Goal: Information Seeking & Learning: Learn about a topic

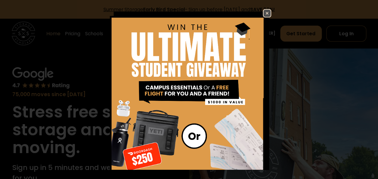
scroll to position [156, 0]
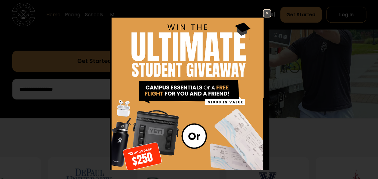
click at [263, 13] on img at bounding box center [266, 13] width 7 height 7
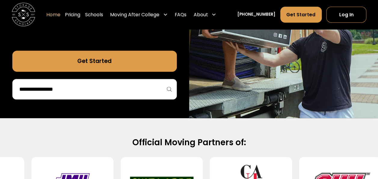
click at [151, 90] on input "search" at bounding box center [95, 89] width 152 height 10
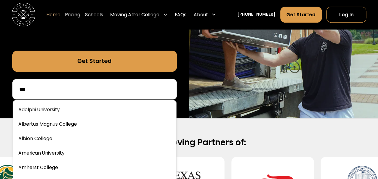
type input "***"
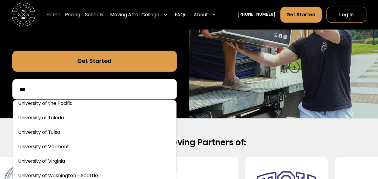
scroll to position [3443, 0]
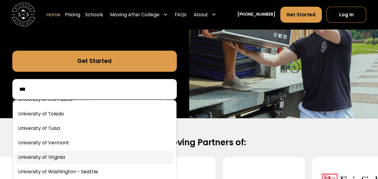
click at [121, 154] on link at bounding box center [94, 156] width 158 height 13
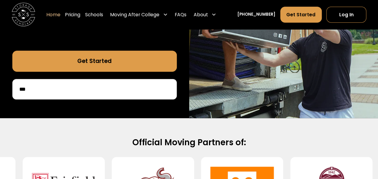
click at [104, 63] on link "Get Started" at bounding box center [94, 60] width 164 height 21
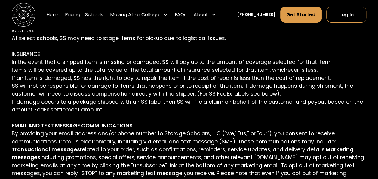
scroll to position [2134, 0]
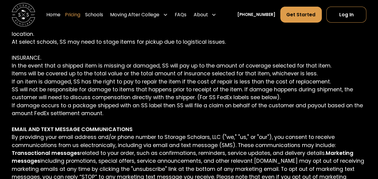
click at [80, 16] on link "Pricing" at bounding box center [72, 14] width 15 height 17
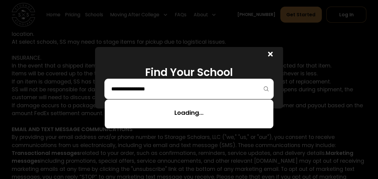
click at [216, 90] on input "search" at bounding box center [189, 89] width 156 height 10
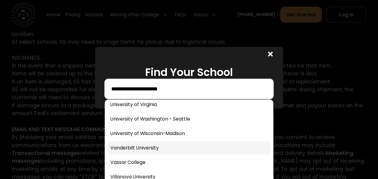
scroll to position [3486, 0]
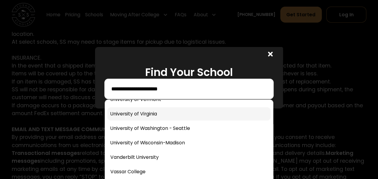
type input "**********"
click at [212, 116] on link at bounding box center [188, 113] width 163 height 13
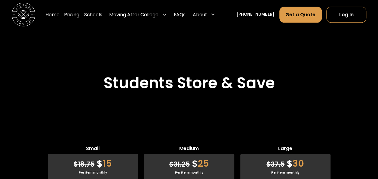
scroll to position [1383, 0]
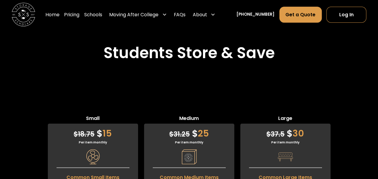
scroll to position [1413, 0]
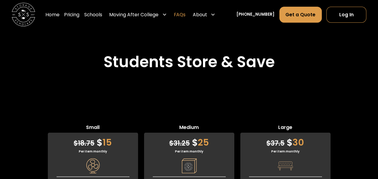
click at [185, 14] on link "FAQs" at bounding box center [180, 14] width 12 height 17
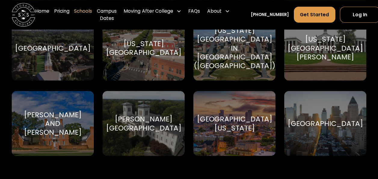
scroll to position [3636, 0]
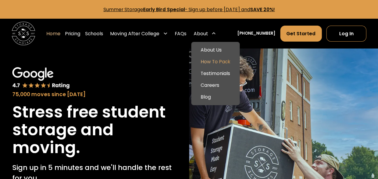
click at [226, 60] on link "How To Pack" at bounding box center [215, 62] width 44 height 12
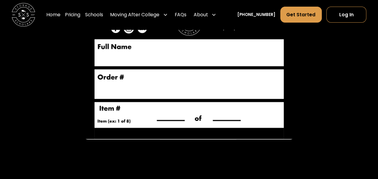
scroll to position [1172, 0]
